Goal: Navigation & Orientation: Find specific page/section

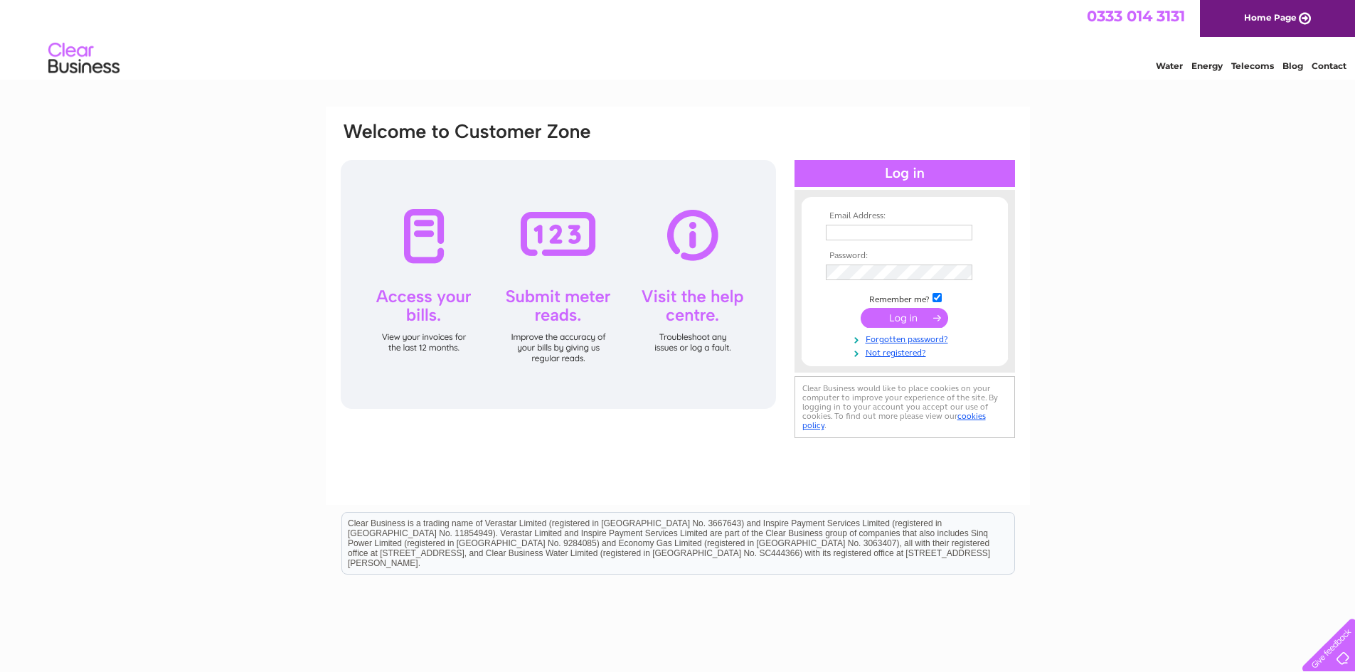
type input "apolloshawlands@outlook.com"
click at [906, 318] on input "submit" at bounding box center [904, 318] width 87 height 20
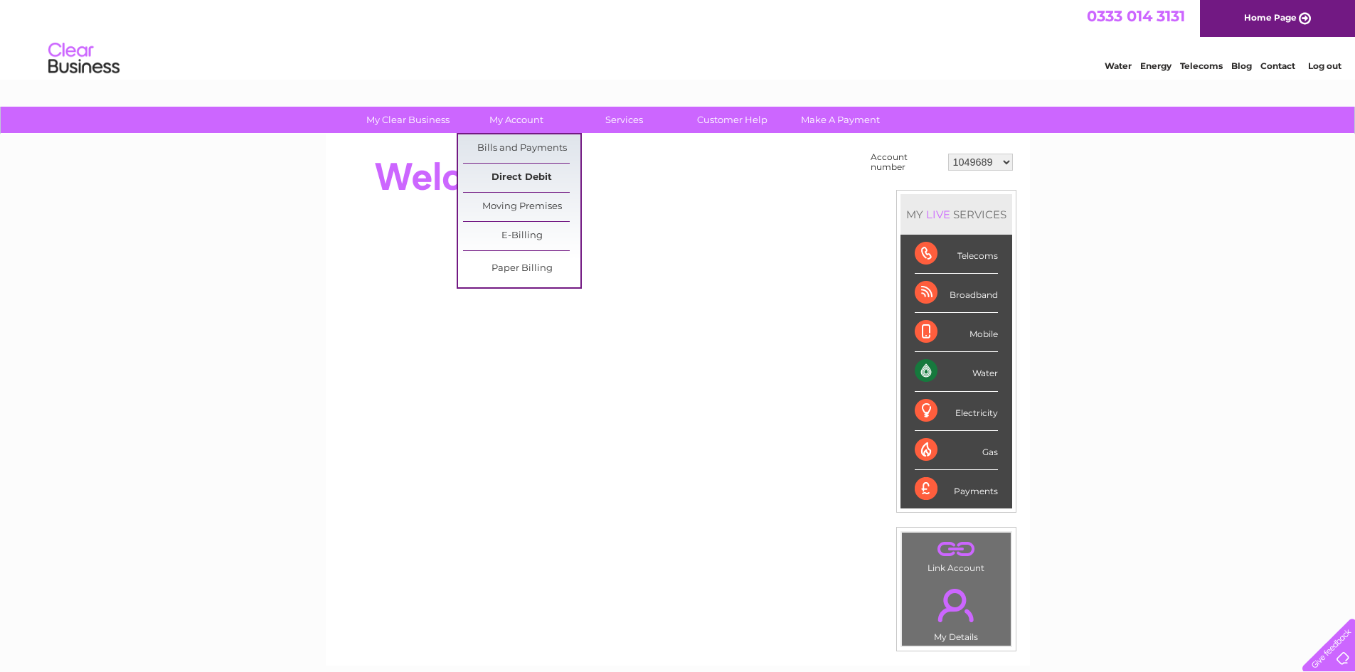
click at [520, 176] on link "Direct Debit" at bounding box center [521, 178] width 117 height 28
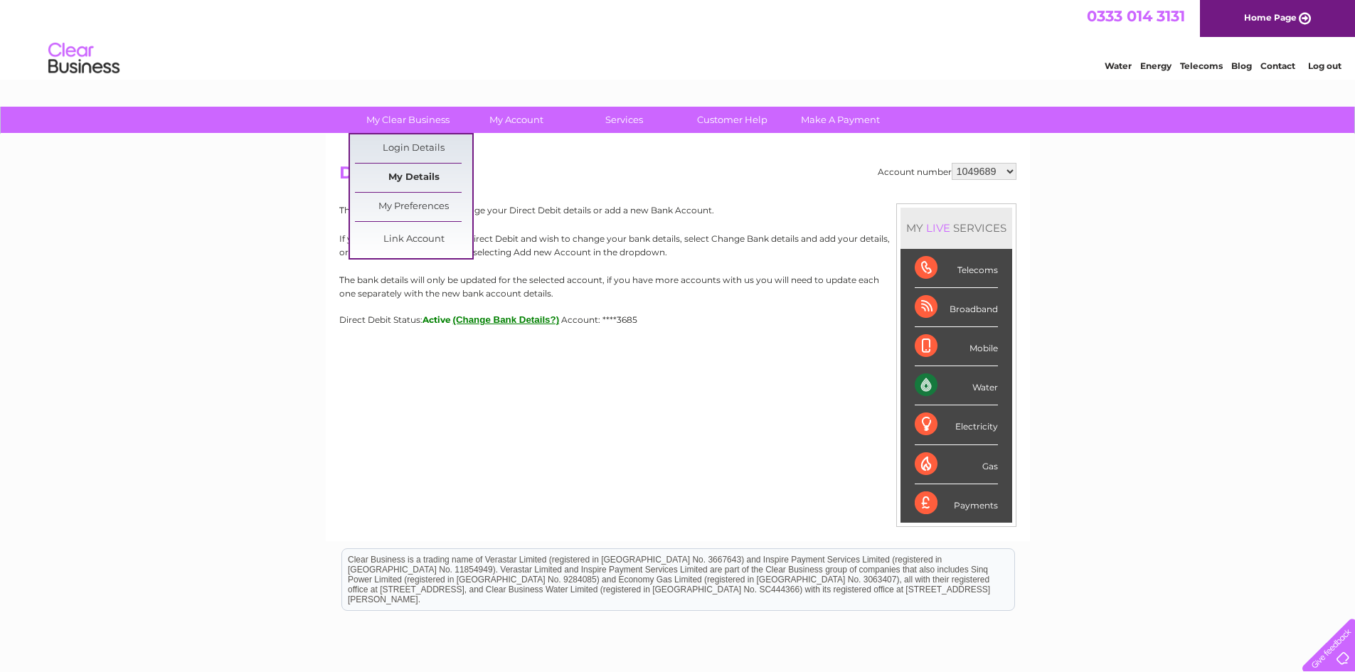
click at [395, 175] on link "My Details" at bounding box center [413, 178] width 117 height 28
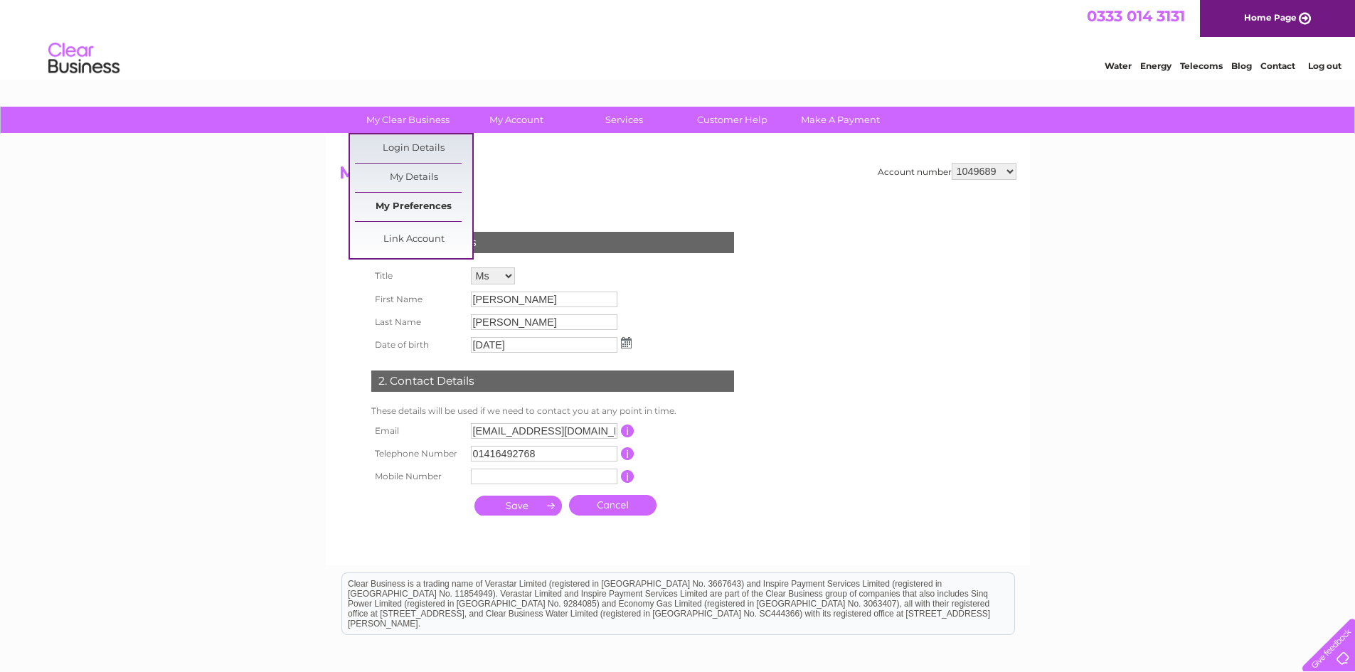
click at [403, 201] on link "My Preferences" at bounding box center [413, 207] width 117 height 28
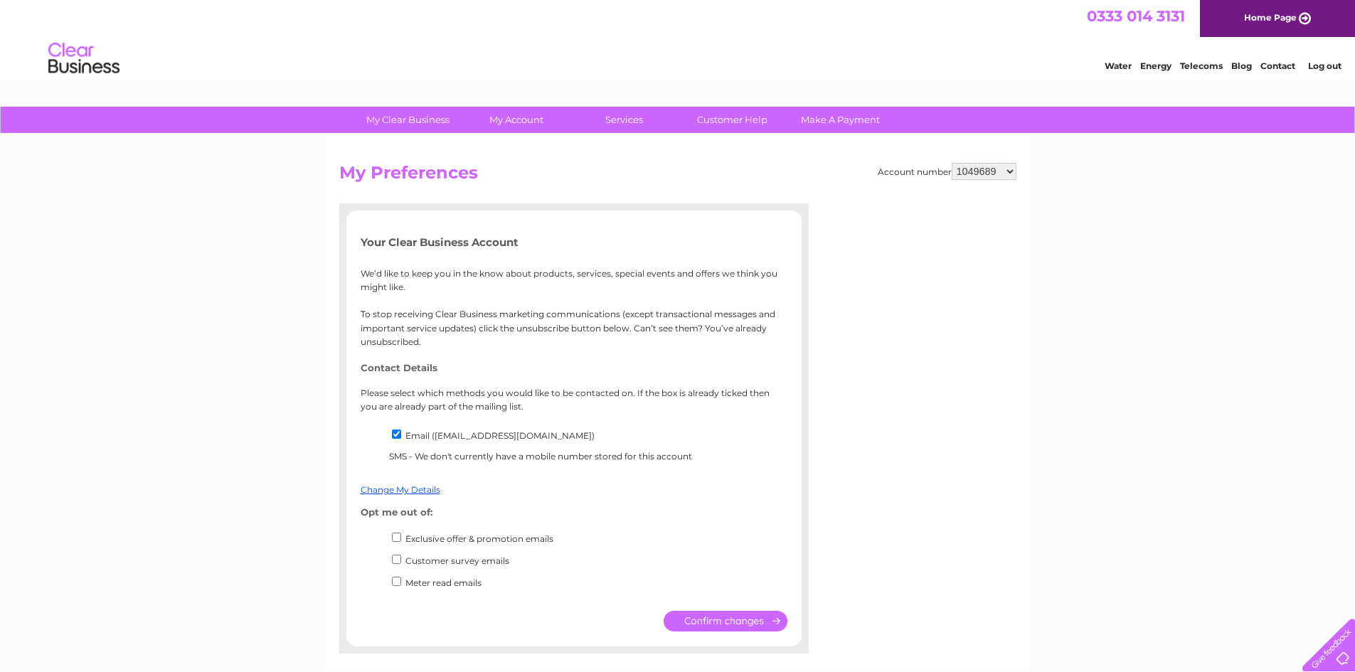
click at [1149, 62] on link "Energy" at bounding box center [1155, 65] width 31 height 11
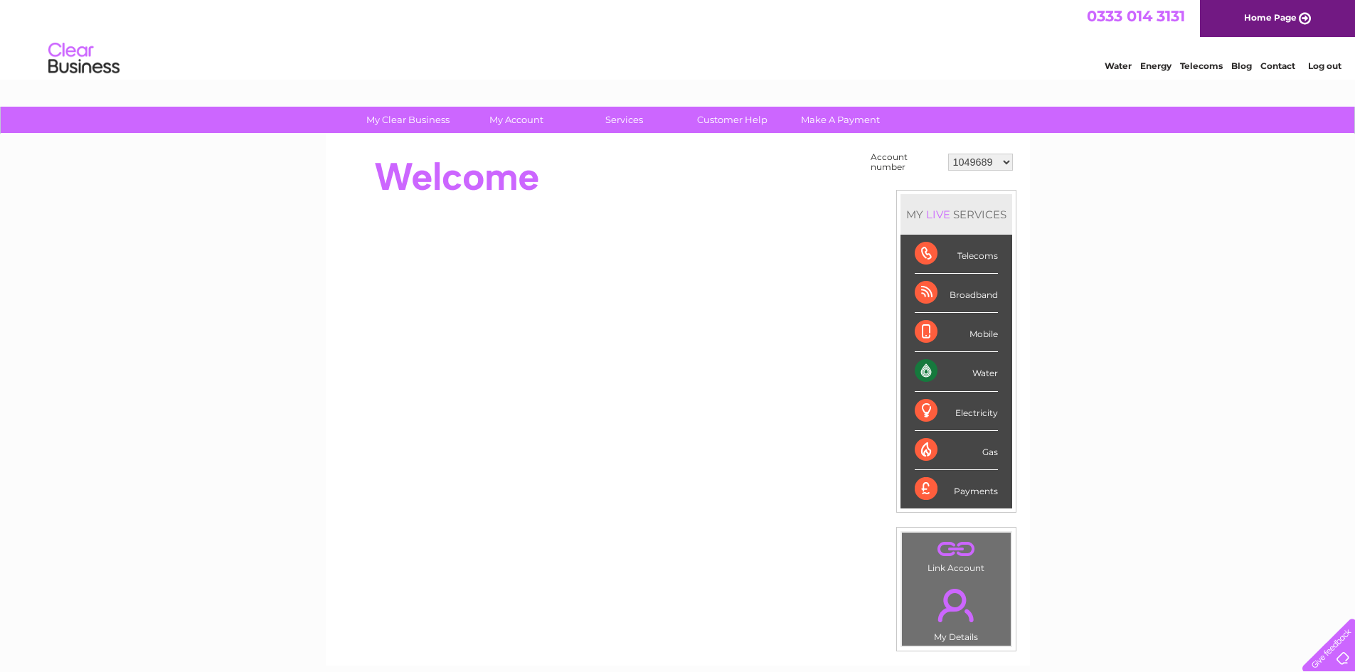
click at [1329, 659] on div at bounding box center [1326, 642] width 58 height 58
click at [923, 413] on div "Electricity" at bounding box center [956, 411] width 83 height 39
click at [732, 119] on link "Customer Help" at bounding box center [732, 120] width 117 height 26
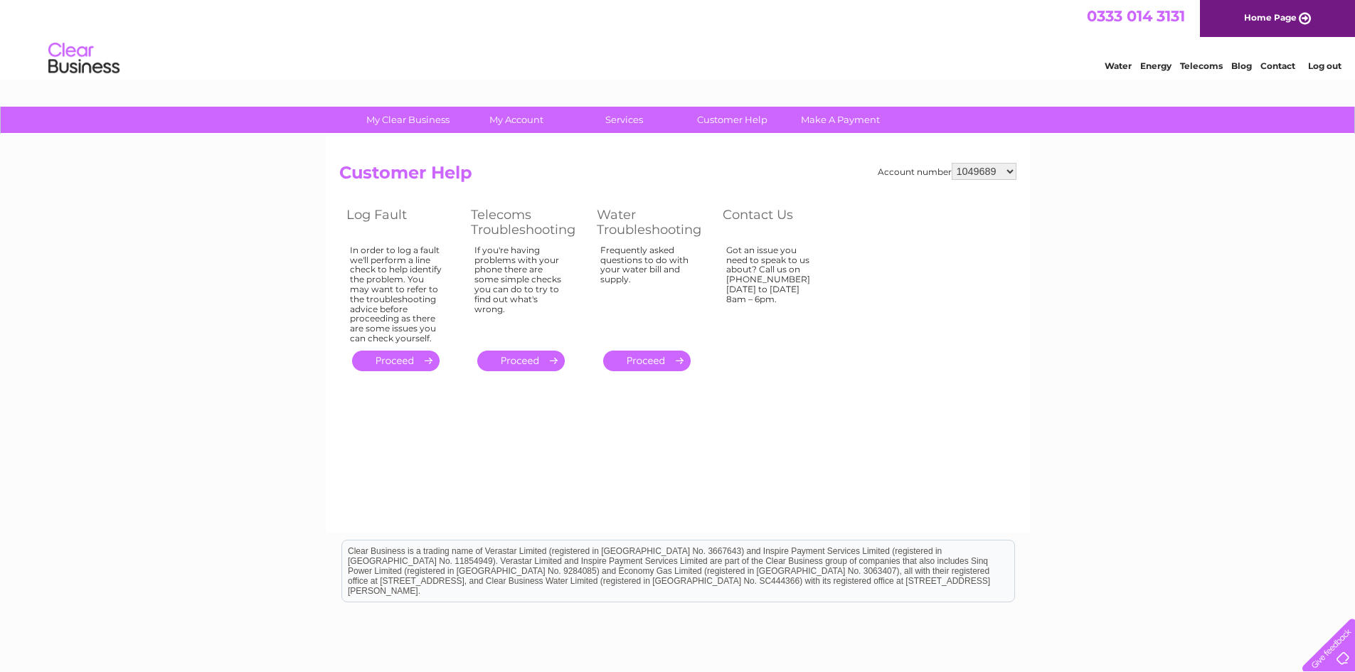
click at [1009, 174] on select "1049689 30287977" at bounding box center [984, 171] width 65 height 17
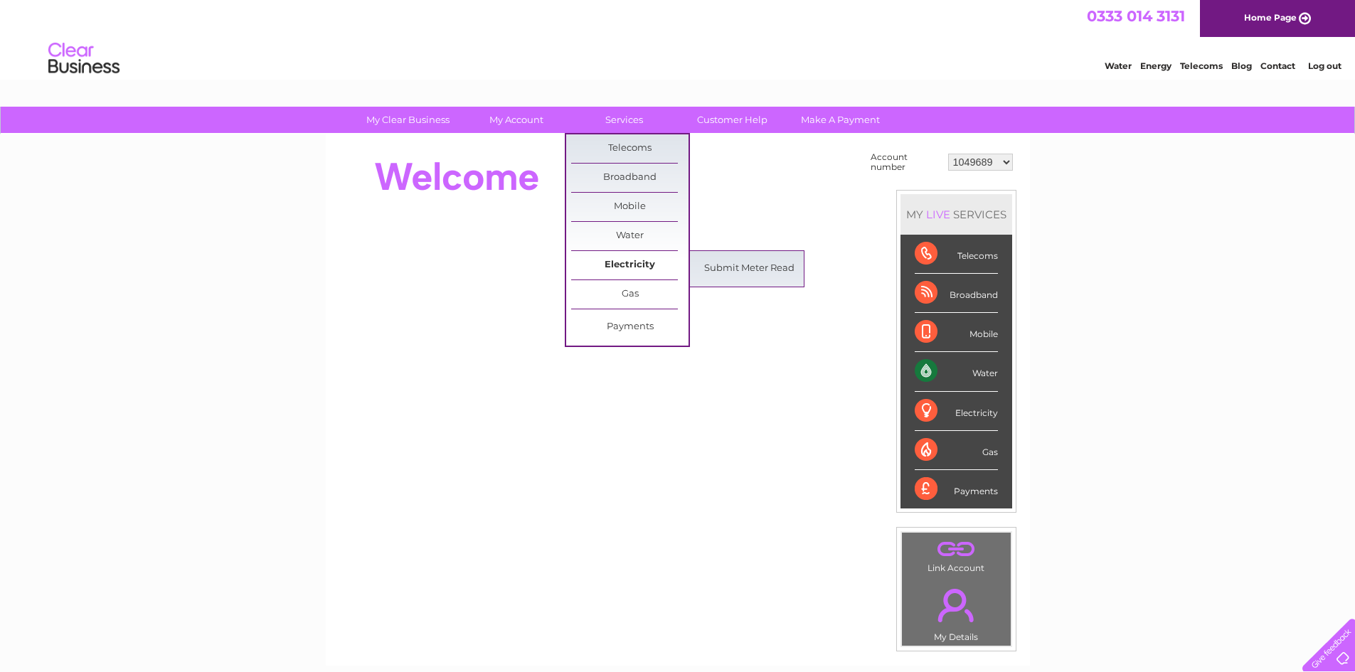
click at [622, 265] on link "Electricity" at bounding box center [629, 265] width 117 height 28
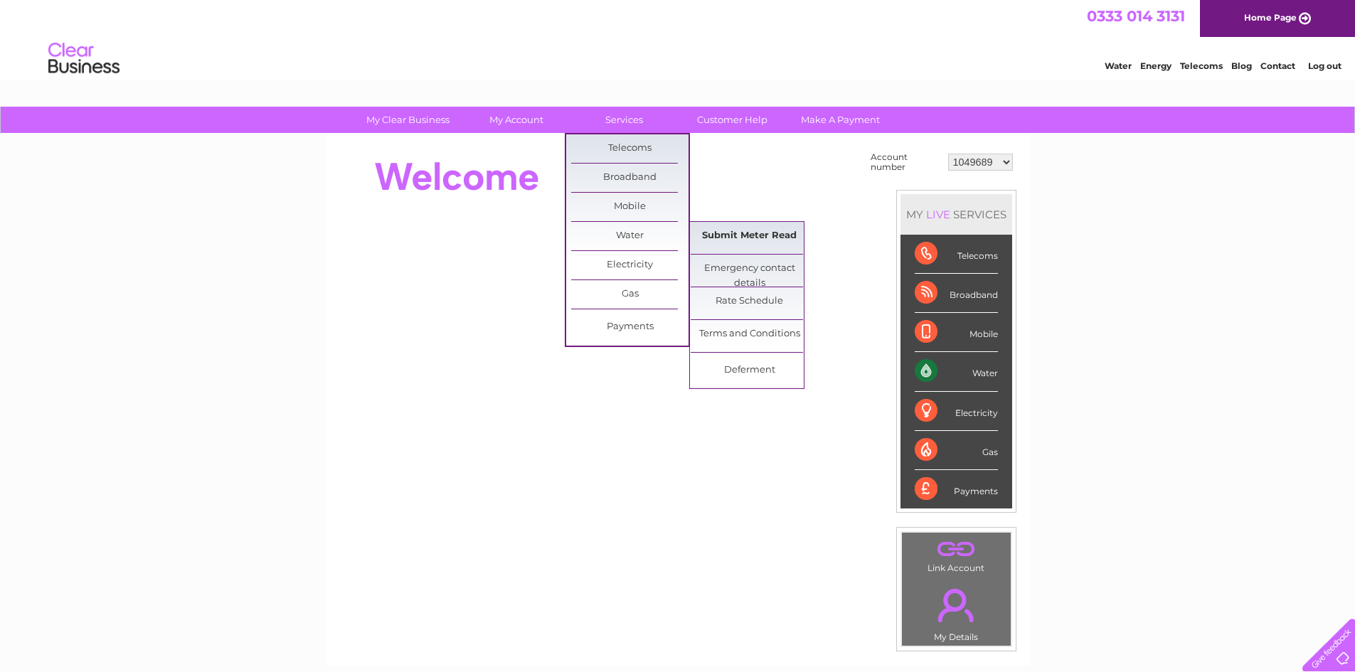
click at [750, 238] on link "Submit Meter Read" at bounding box center [749, 236] width 117 height 28
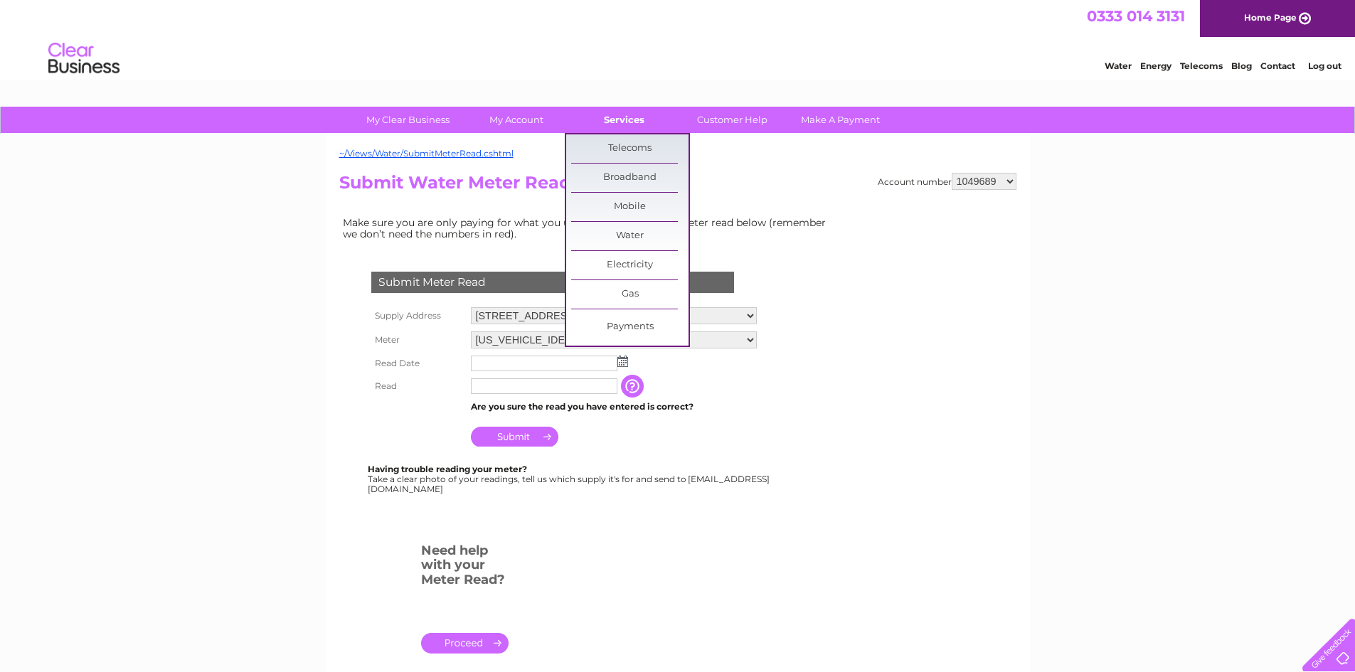
click at [610, 119] on link "Services" at bounding box center [623, 120] width 117 height 26
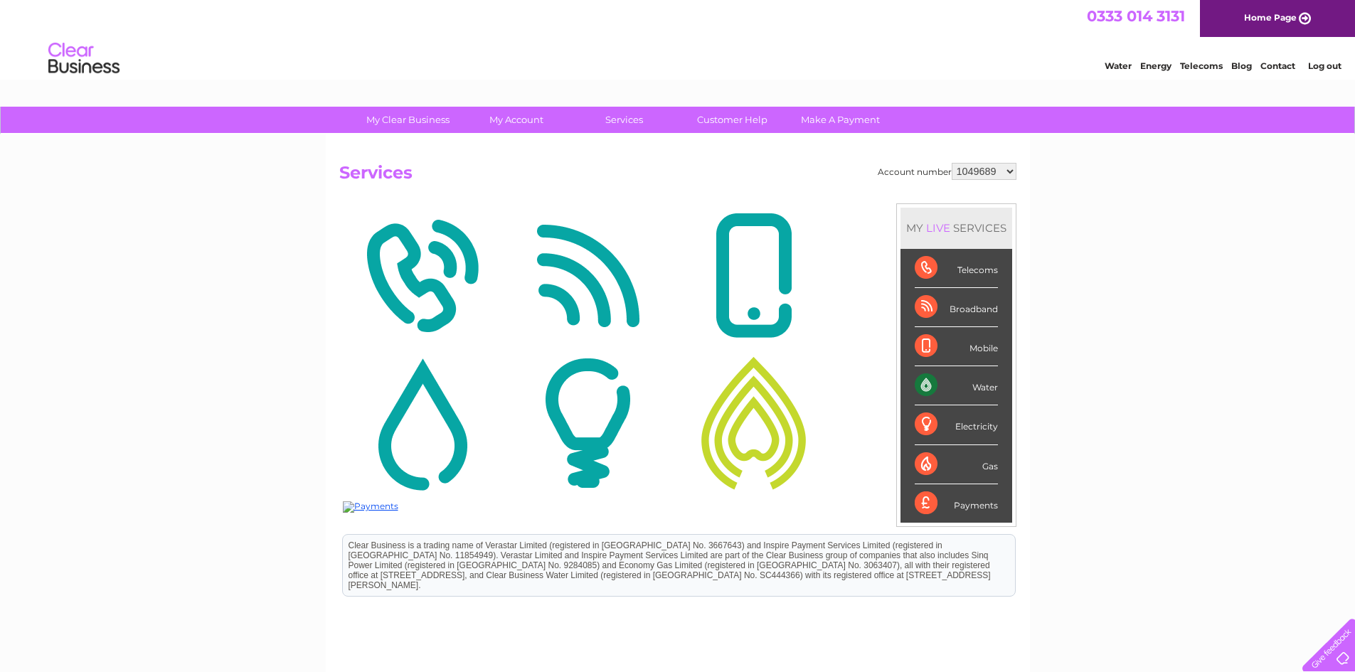
click at [968, 426] on div "Electricity" at bounding box center [956, 424] width 83 height 39
click at [969, 350] on div "Mobile" at bounding box center [956, 346] width 83 height 39
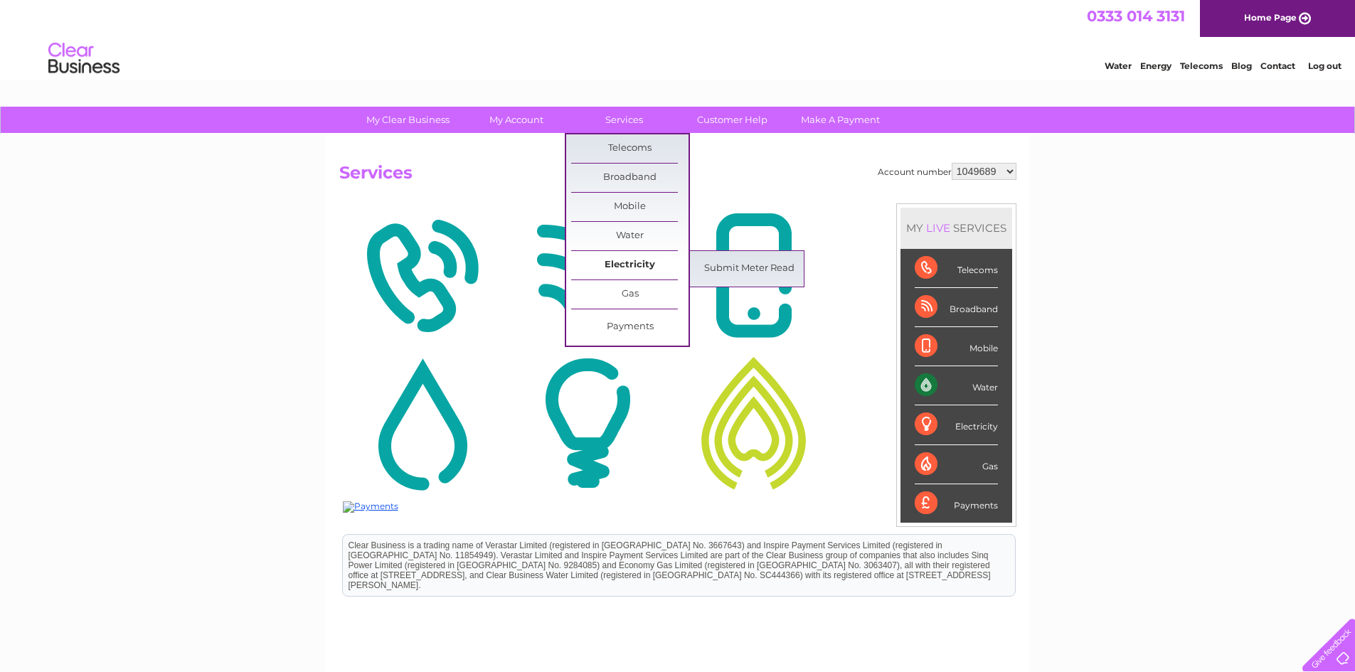
click at [624, 262] on link "Electricity" at bounding box center [629, 265] width 117 height 28
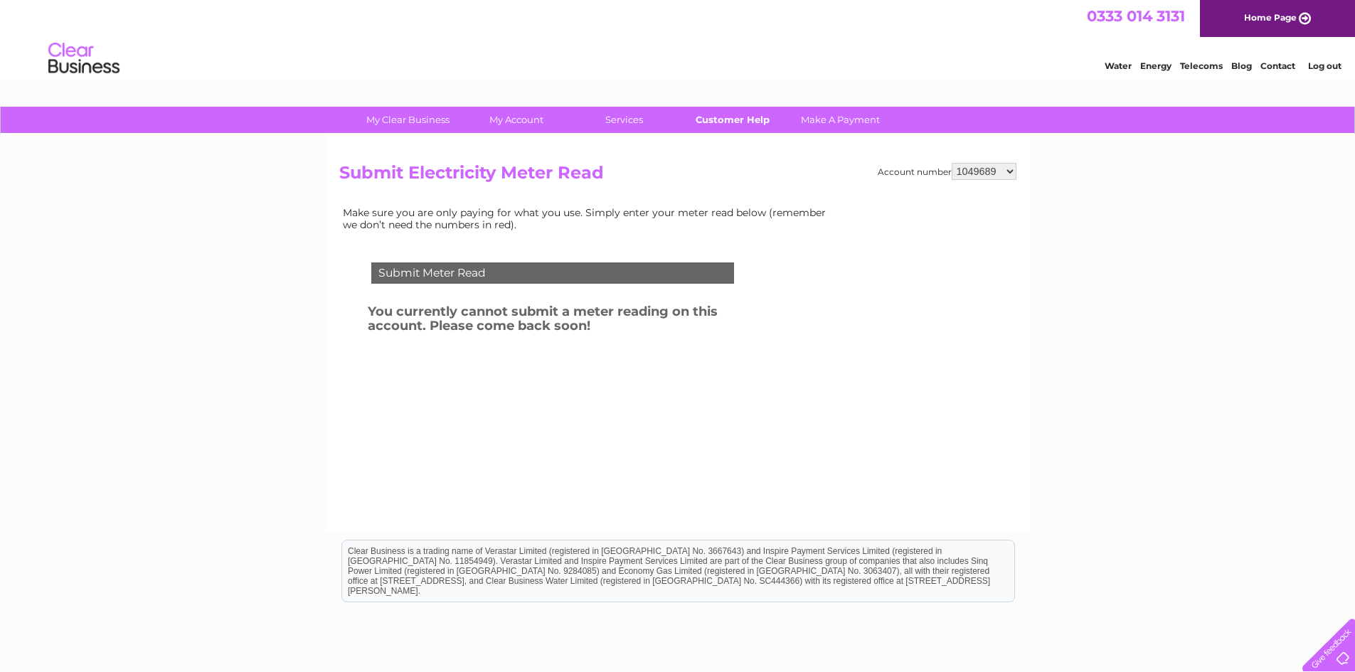
click at [731, 121] on link "Customer Help" at bounding box center [732, 120] width 117 height 26
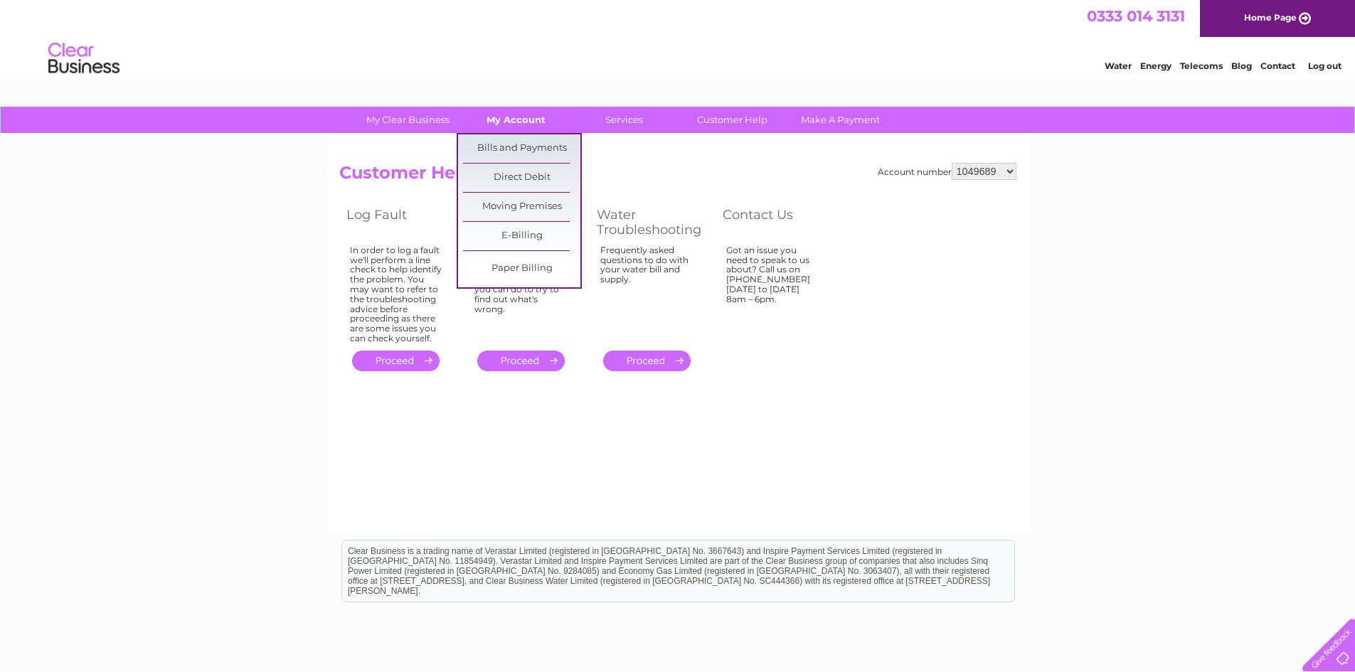
click at [514, 115] on link "My Account" at bounding box center [515, 120] width 117 height 26
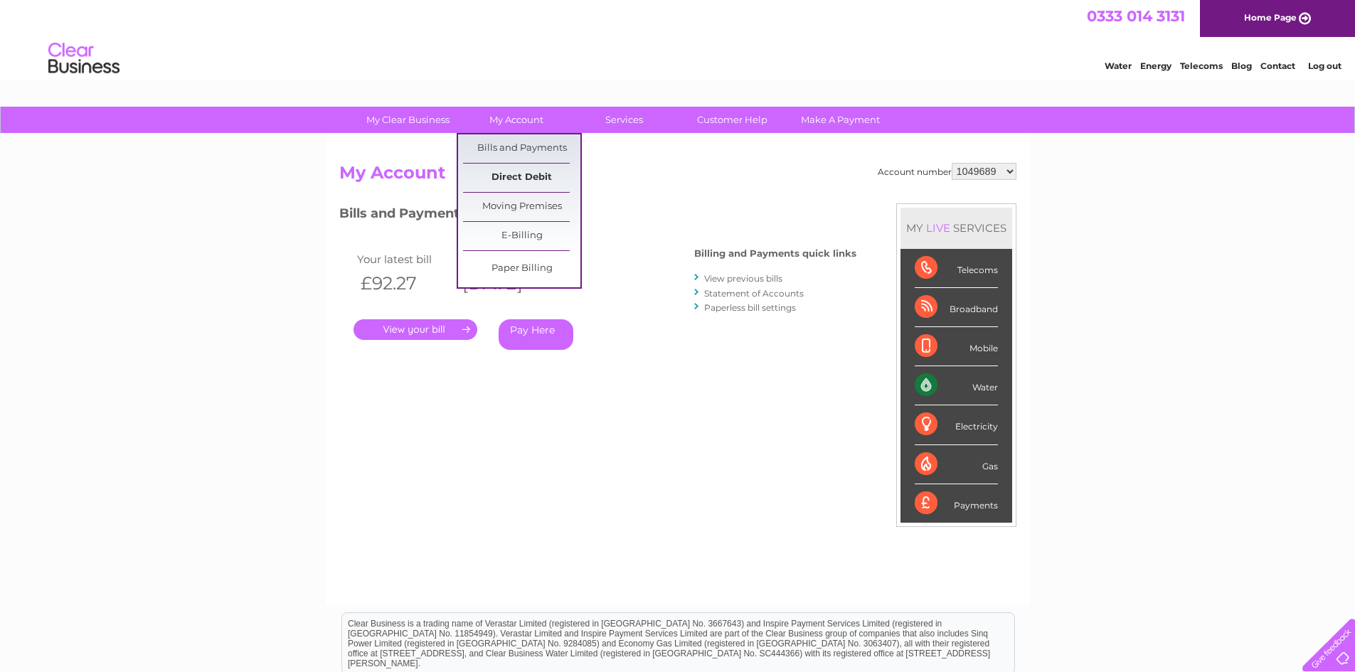
click at [518, 176] on link "Direct Debit" at bounding box center [521, 178] width 117 height 28
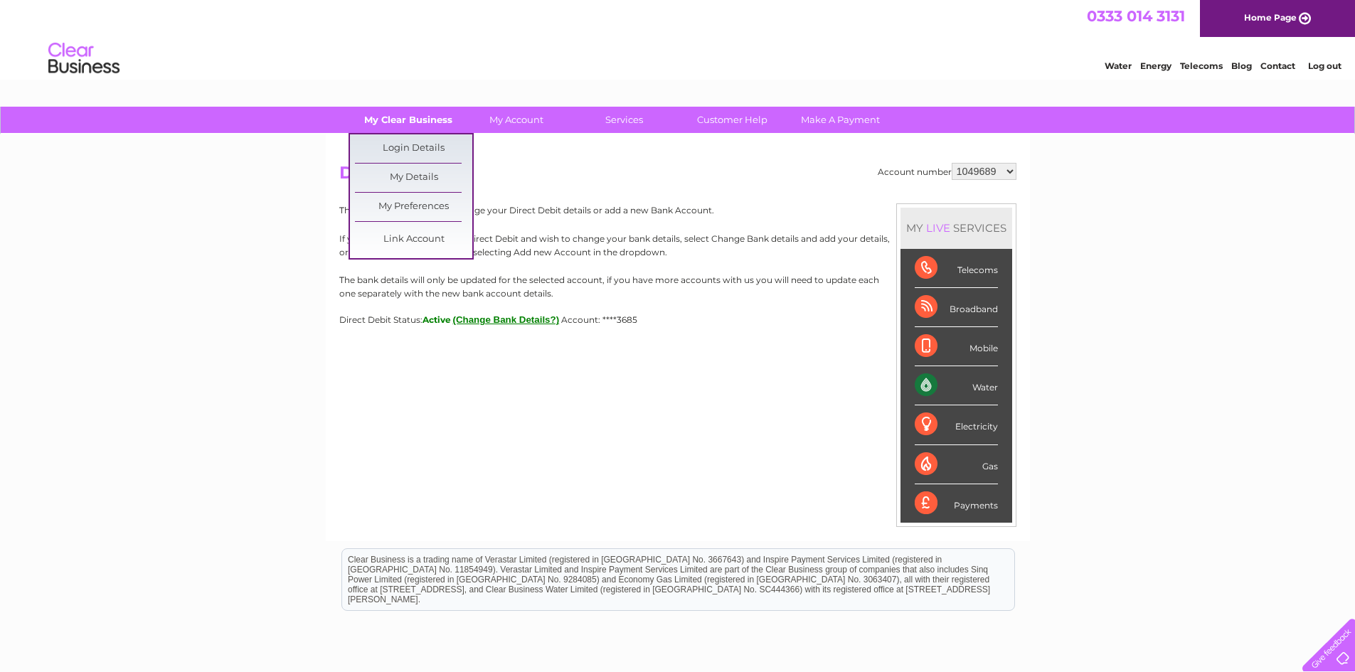
click at [402, 119] on link "My Clear Business" at bounding box center [407, 120] width 117 height 26
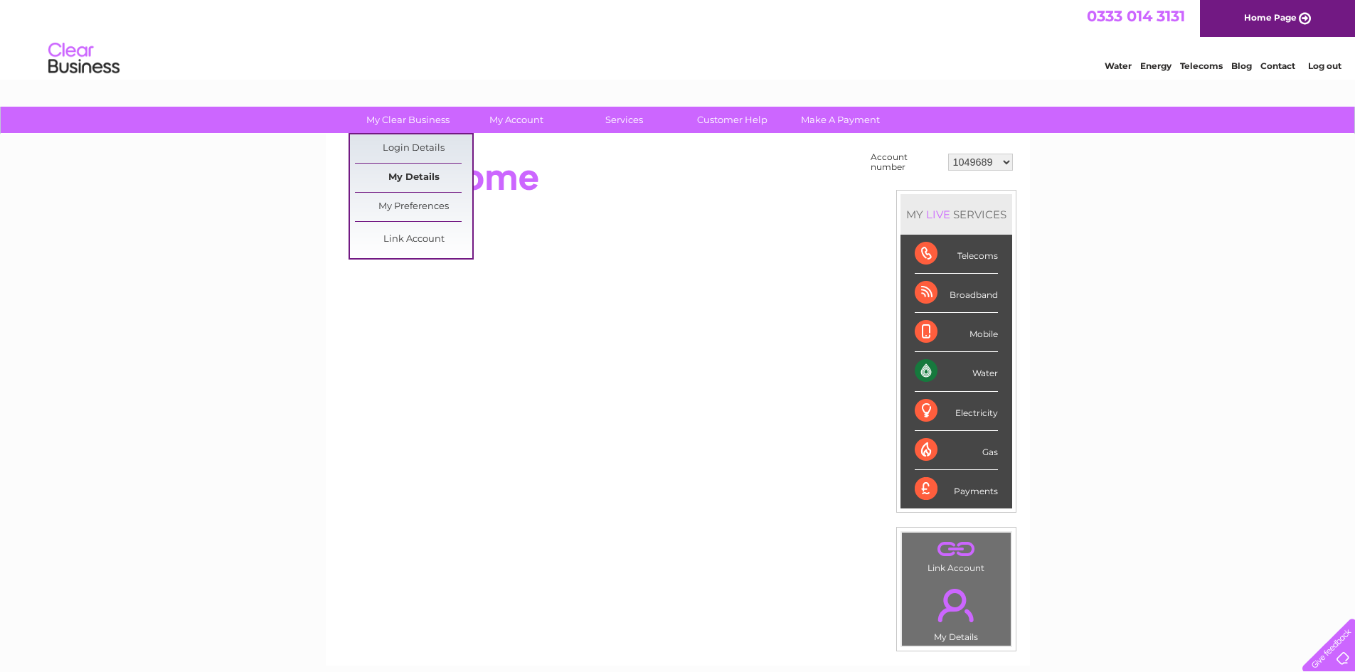
click at [406, 171] on link "My Details" at bounding box center [413, 178] width 117 height 28
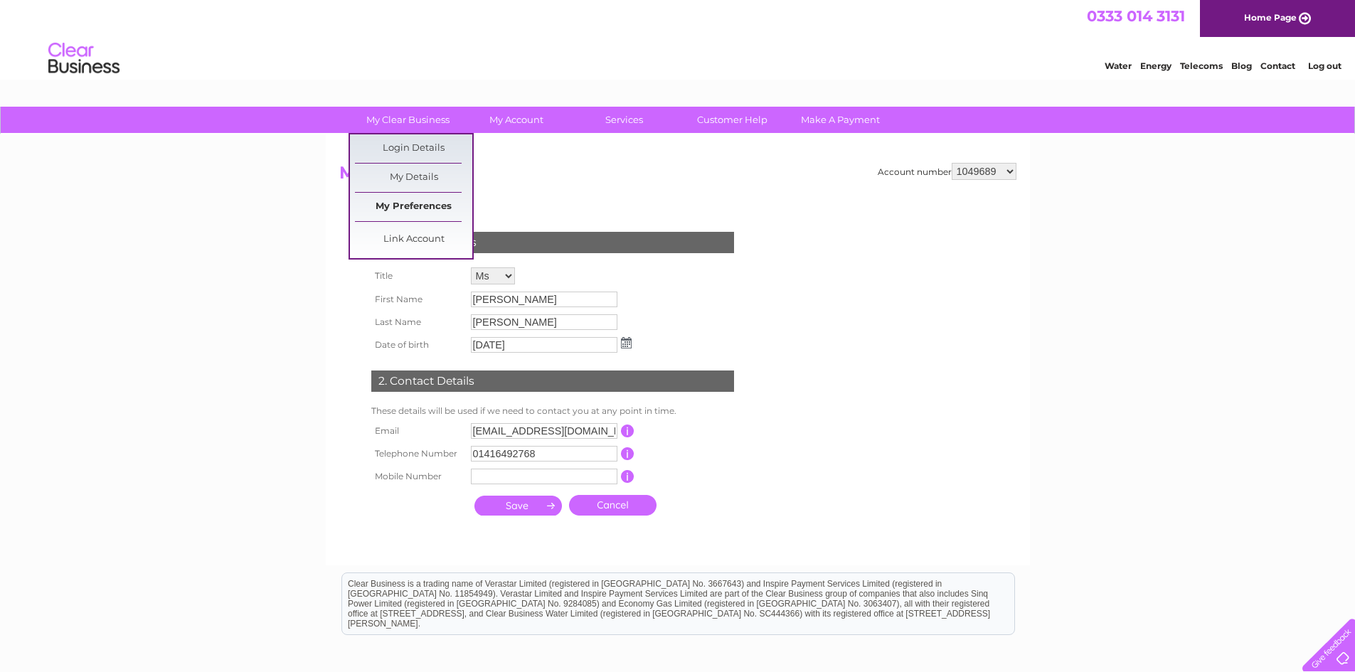
click at [388, 203] on link "My Preferences" at bounding box center [413, 207] width 117 height 28
click at [424, 201] on link "My Preferences" at bounding box center [413, 207] width 117 height 28
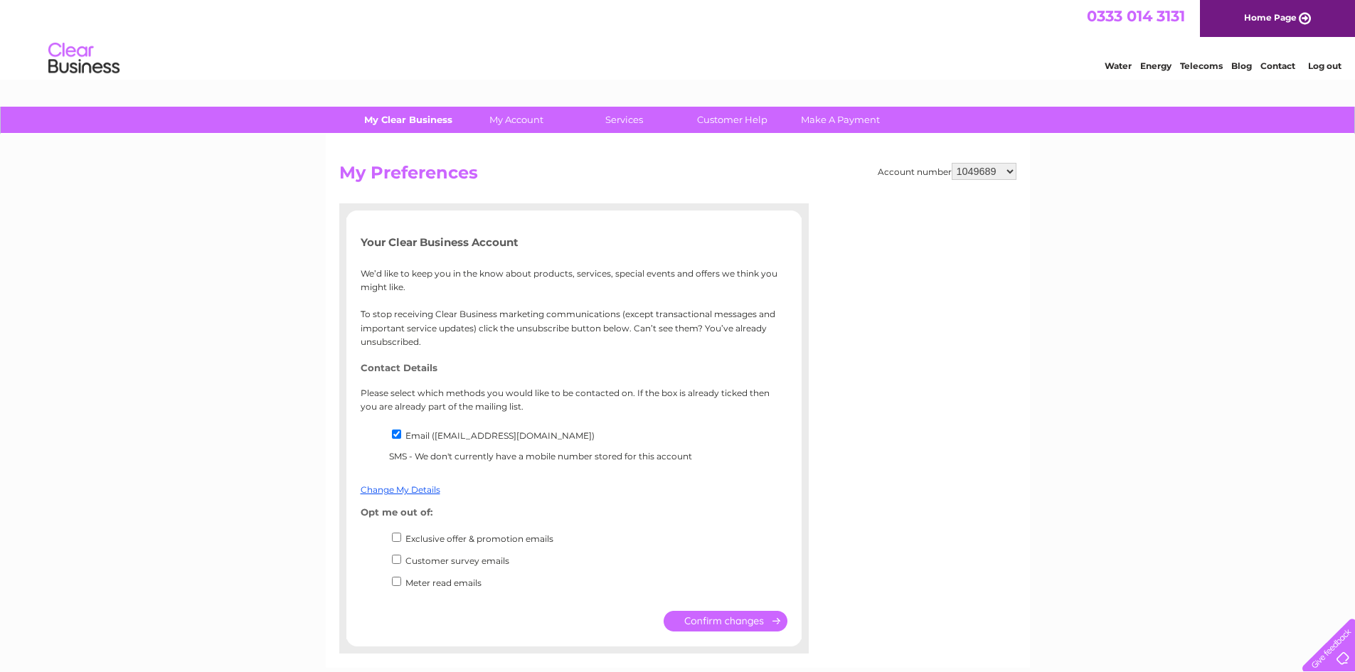
click at [380, 118] on link "My Clear Business" at bounding box center [407, 120] width 117 height 26
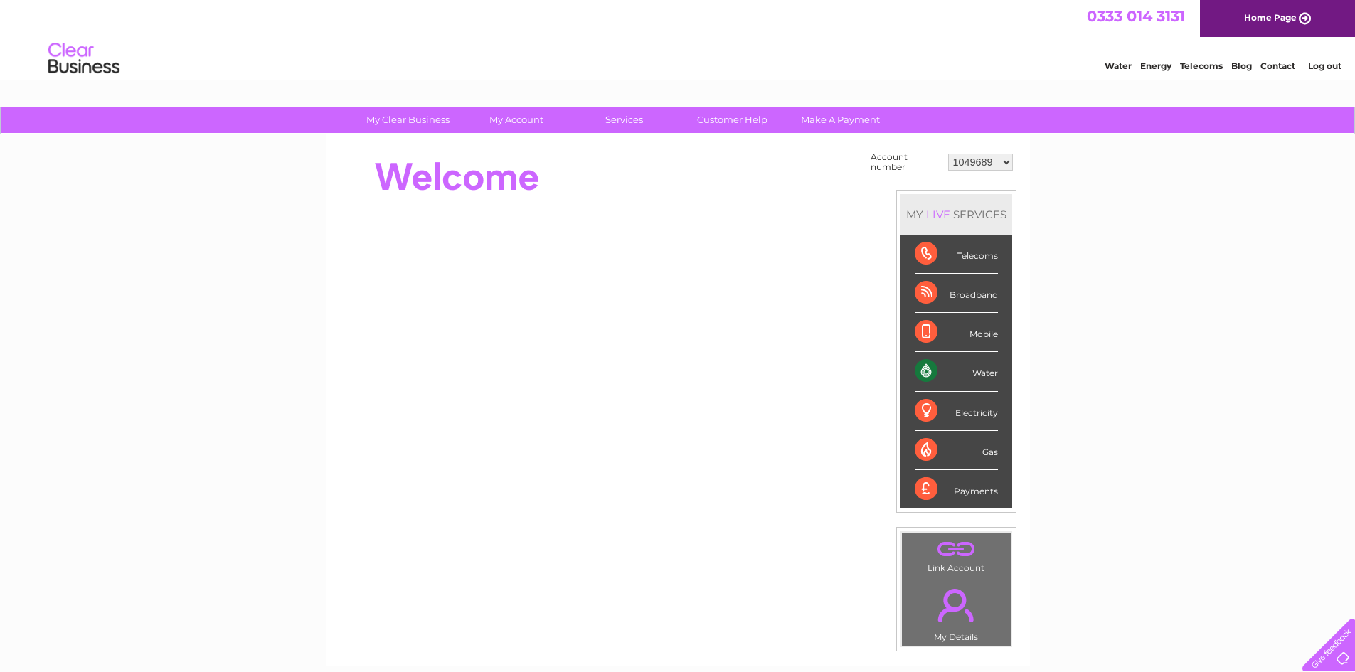
click at [53, 55] on img at bounding box center [84, 58] width 73 height 43
click at [1329, 65] on link "Log out" at bounding box center [1324, 65] width 33 height 11
